Goal: Find specific page/section: Find specific page/section

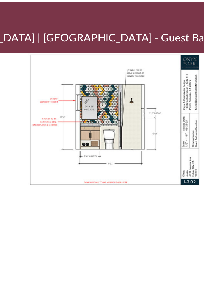
click at [104, 151] on div "Austin R...ce 4-8 3.pdf Elevation" at bounding box center [102, 160] width 204 height 240
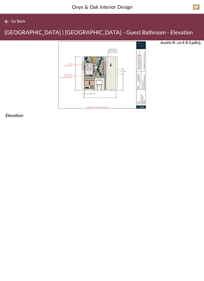
click at [11, 21] on span "Go Back" at bounding box center [18, 21] width 14 height 5
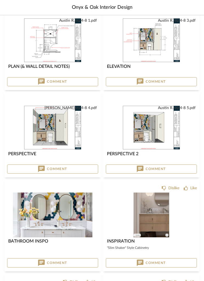
scroll to position [139, 0]
click at [154, 131] on img "0" at bounding box center [151, 127] width 58 height 45
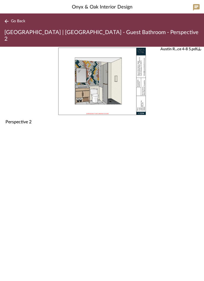
click at [94, 87] on img "0" at bounding box center [101, 81] width 89 height 69
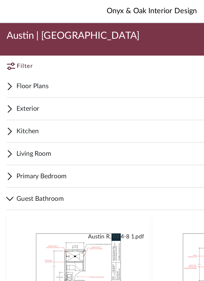
scroll to position [157, 0]
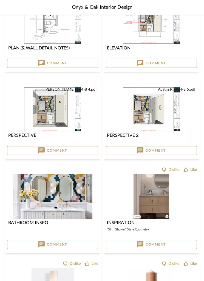
click at [57, 192] on img "0" at bounding box center [53, 196] width 80 height 45
